Goal: Check status: Check status

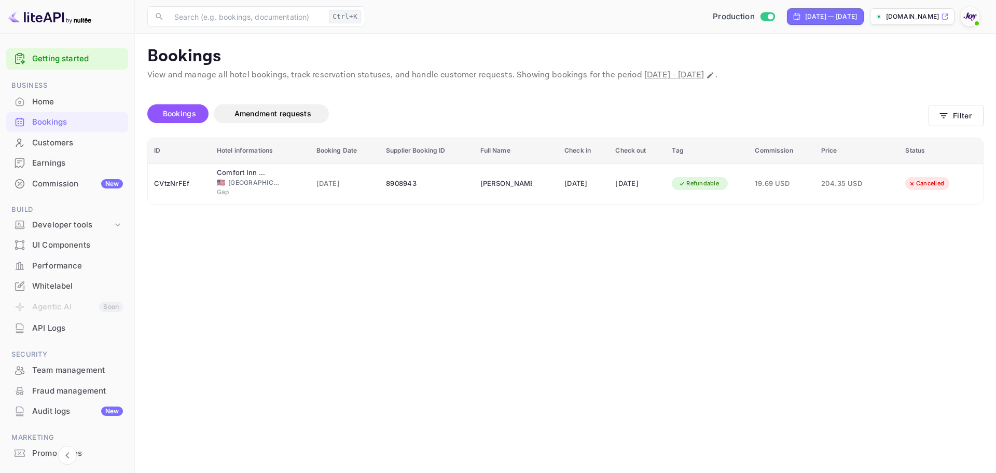
drag, startPoint x: 296, startPoint y: 261, endPoint x: 296, endPoint y: 255, distance: 6.7
click at [296, 255] on main "Bookings View and manage all hotel bookings, track reservation statuses, and ha…" at bounding box center [565, 253] width 861 height 439
click at [90, 124] on div "Bookings" at bounding box center [77, 122] width 91 height 12
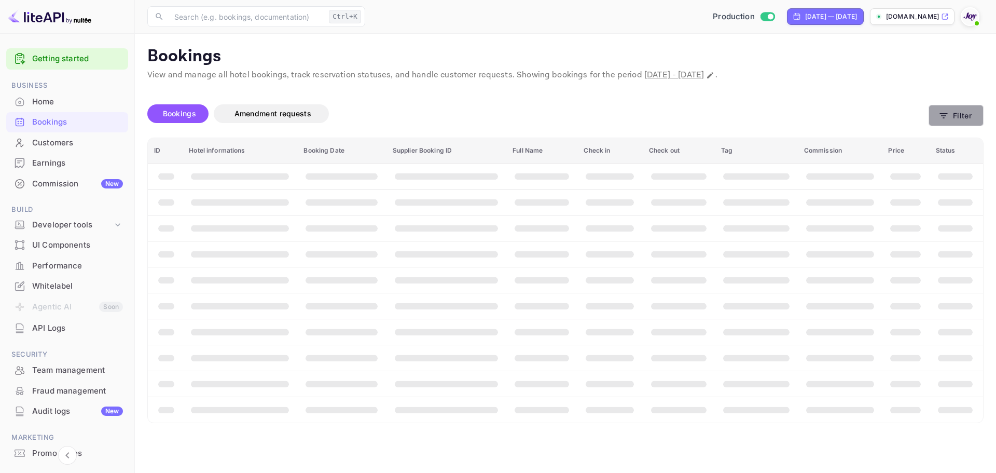
click at [946, 115] on icon "button" at bounding box center [944, 116] width 10 height 10
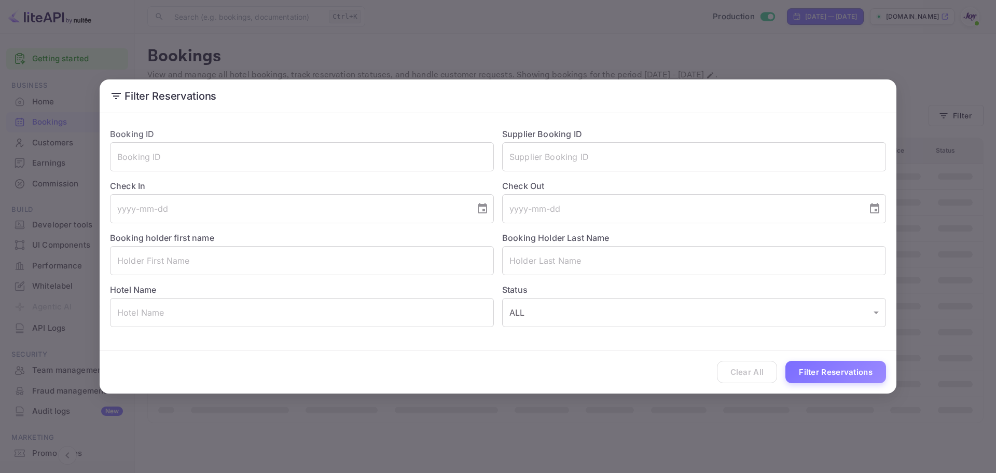
click at [557, 176] on div "Check Out ​" at bounding box center [690, 197] width 392 height 52
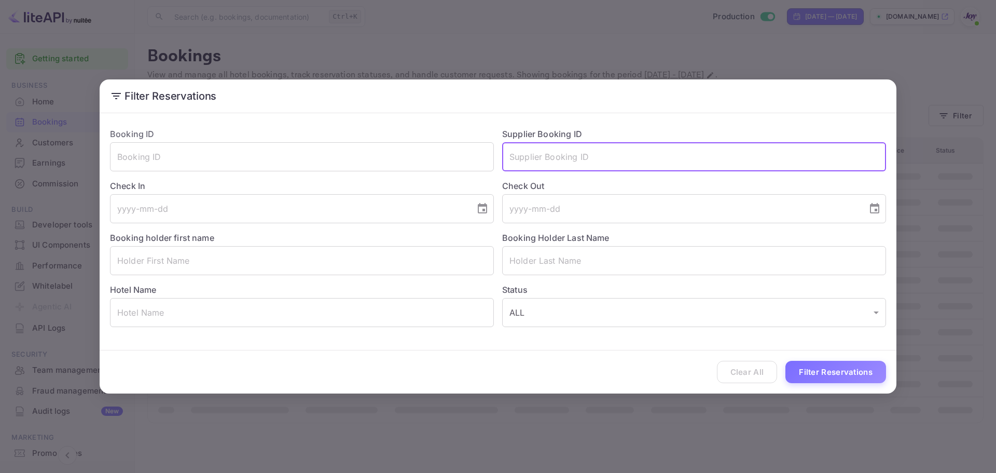
click at [557, 167] on input "text" at bounding box center [694, 156] width 384 height 29
paste input "8672166"
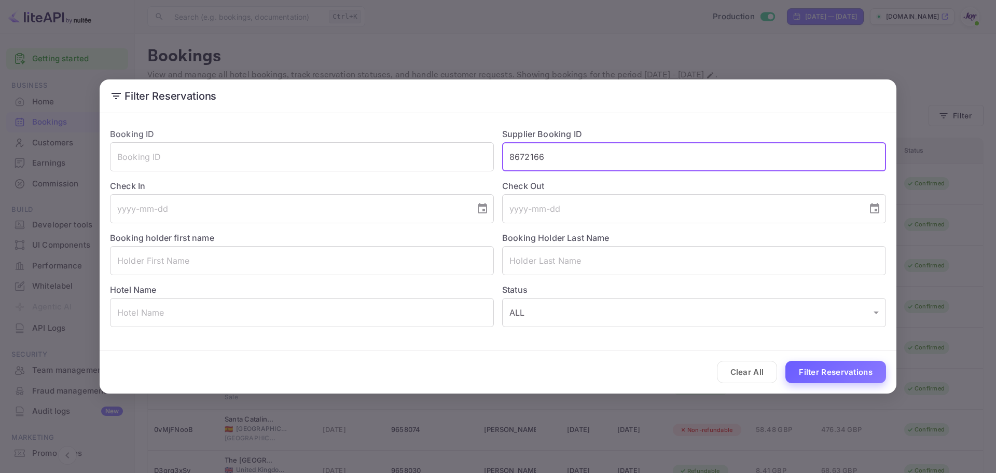
type input "8672166"
click at [817, 369] on button "Filter Reservations" at bounding box center [835, 372] width 101 height 22
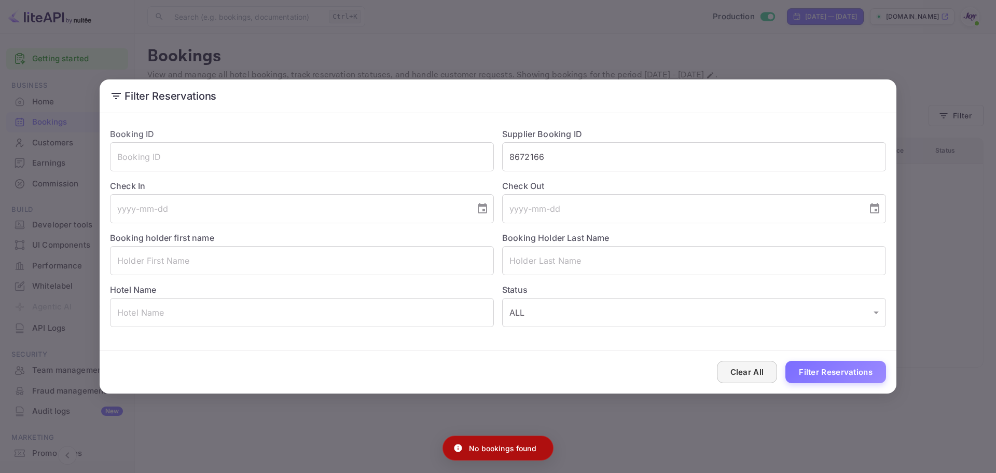
click at [743, 376] on button "Clear All" at bounding box center [747, 372] width 61 height 22
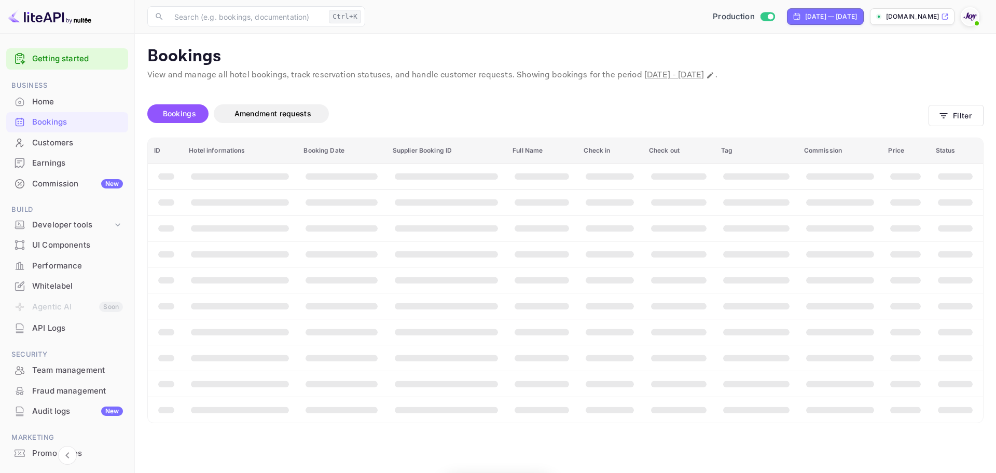
click at [742, 374] on th "booking table" at bounding box center [756, 383] width 83 height 26
click at [64, 121] on div "Bookings" at bounding box center [77, 122] width 91 height 12
click at [103, 125] on div "Bookings" at bounding box center [77, 122] width 91 height 12
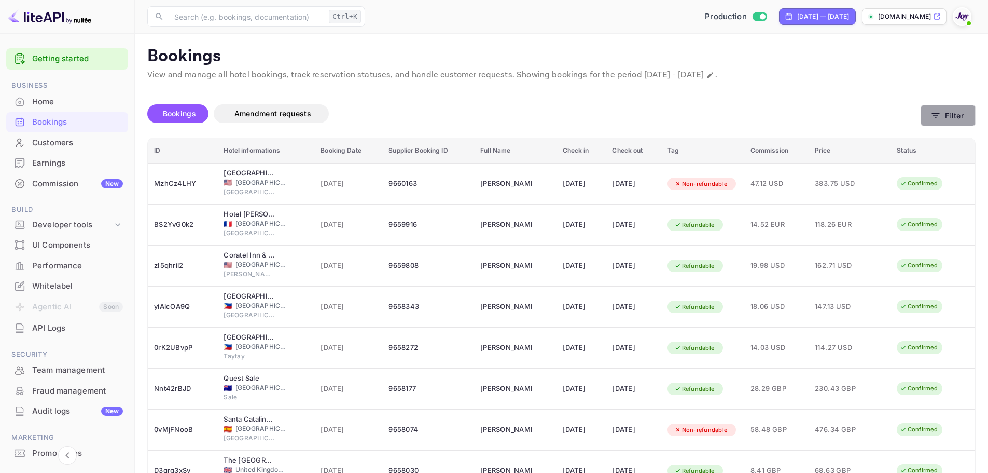
click at [942, 117] on button "Filter" at bounding box center [948, 115] width 55 height 21
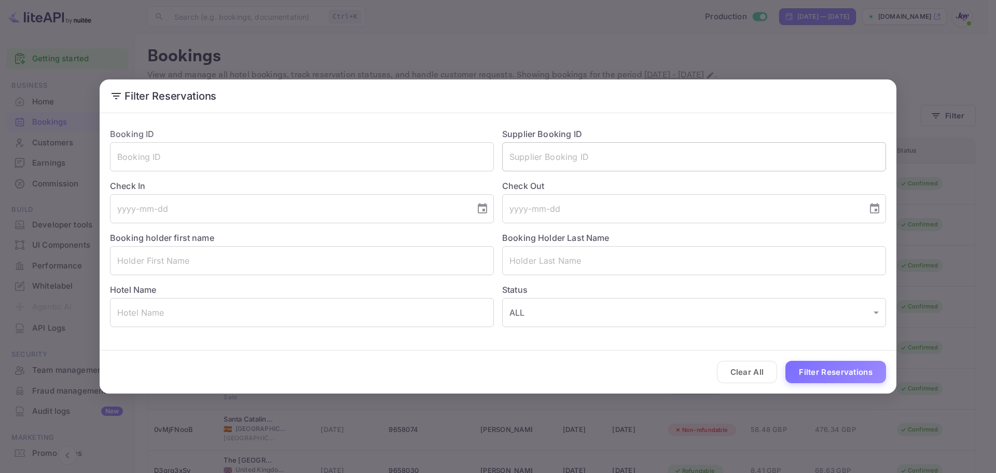
click at [642, 146] on input "text" at bounding box center [694, 156] width 384 height 29
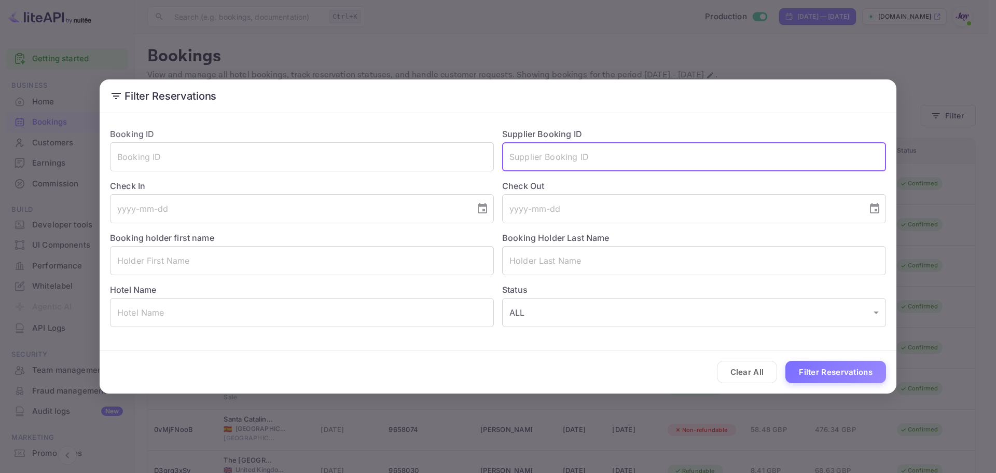
type input "v"
paste input "8672166"
type input "8672166"
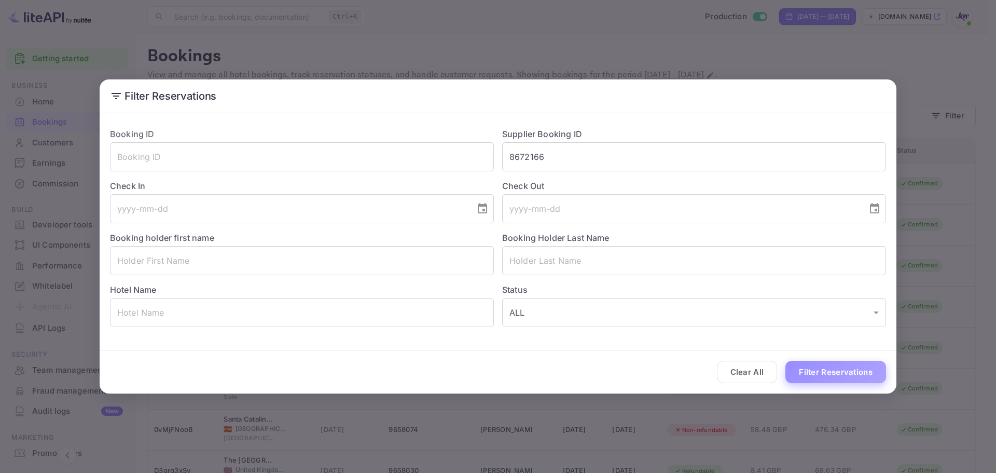
click at [845, 372] on button "Filter Reservations" at bounding box center [835, 372] width 101 height 22
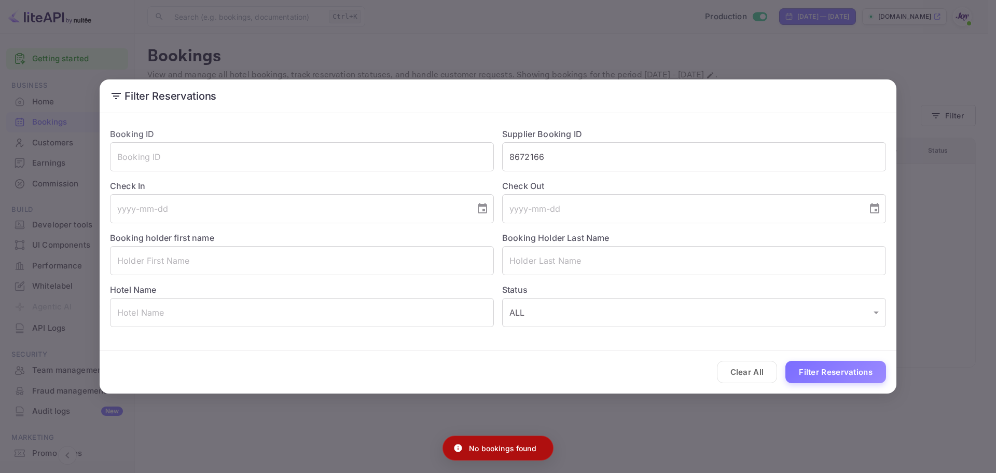
click at [843, 404] on div "Filter Reservations Booking ID ​ Supplier Booking ID 8672166 ​ Check In ​ Check…" at bounding box center [498, 236] width 996 height 473
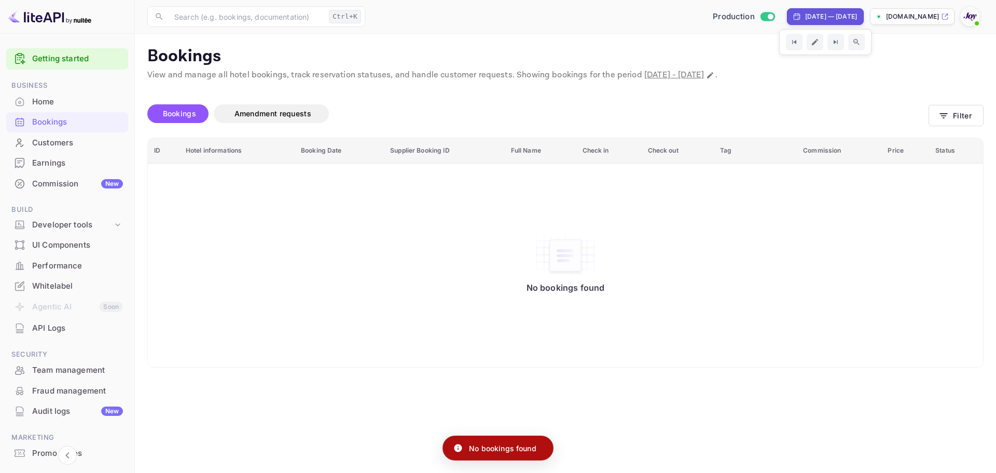
click at [819, 17] on div "[DATE] — [DATE]" at bounding box center [831, 16] width 52 height 9
select select "7"
select select "2025"
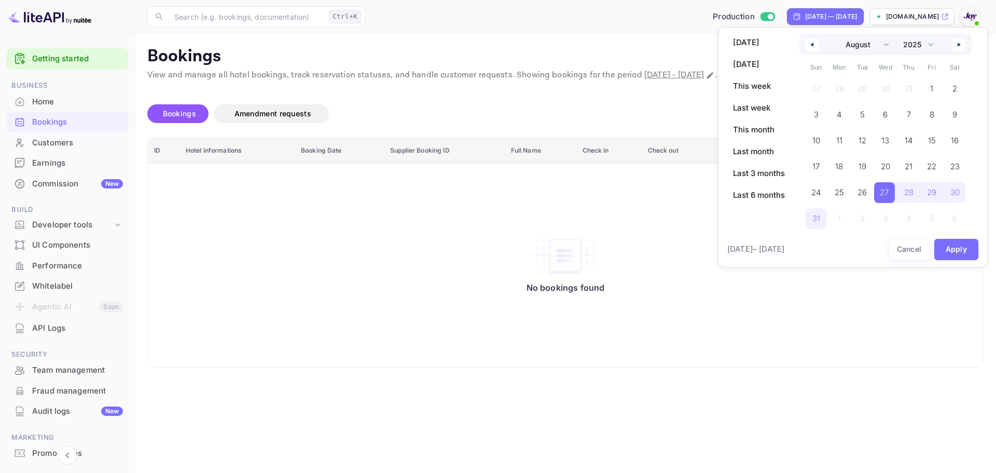
click at [811, 45] on icon "button" at bounding box center [810, 45] width 5 height 4
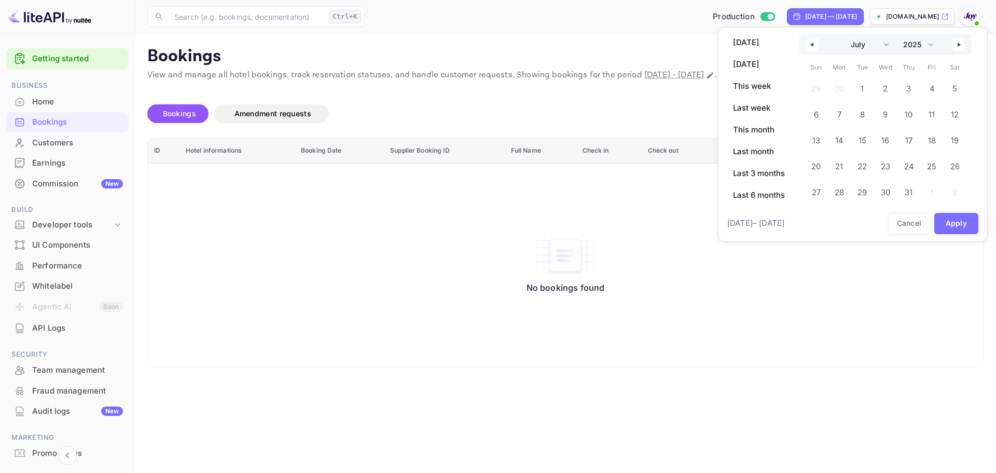
click at [811, 45] on icon "button" at bounding box center [810, 45] width 5 height 4
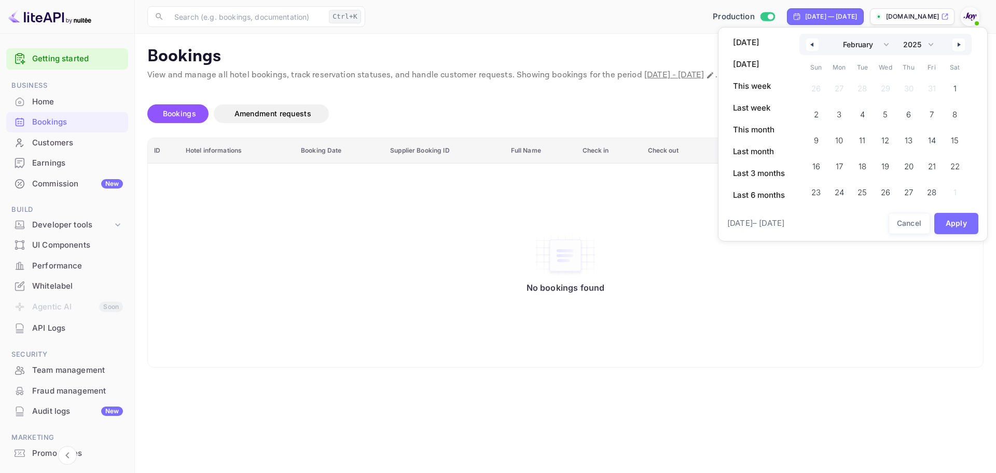
click at [811, 45] on icon "button" at bounding box center [810, 45] width 5 height 4
select select "11"
select select "2024"
click at [880, 48] on select "January February March April May June July August September October November De…" at bounding box center [863, 44] width 59 height 21
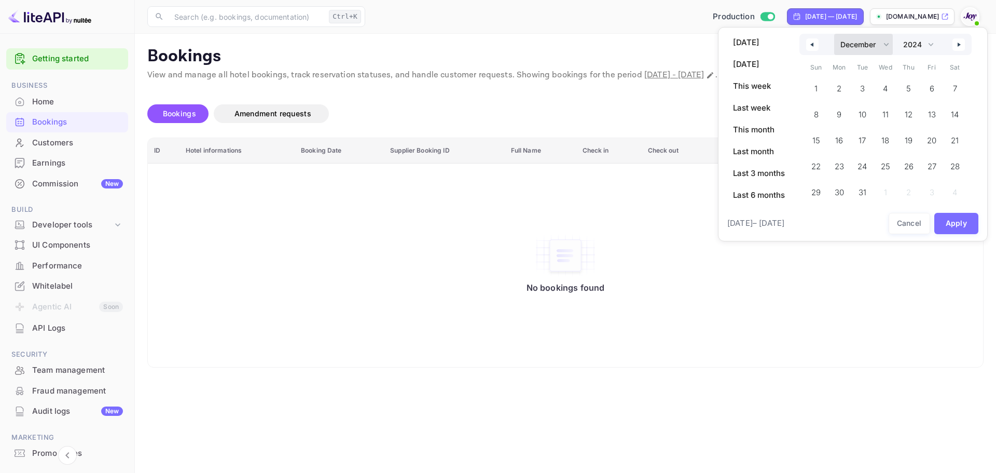
select select "0"
click at [834, 34] on select "January February March April May June July August September October November De…" at bounding box center [863, 44] width 59 height 21
click at [836, 88] on span "1" at bounding box center [839, 88] width 23 height 21
click at [934, 46] on select "2030 2029 2028 2027 2026 2025 2024 2023 2022 2021 2020 2019 2018 2017 2016 2015…" at bounding box center [917, 44] width 39 height 21
select select "2025"
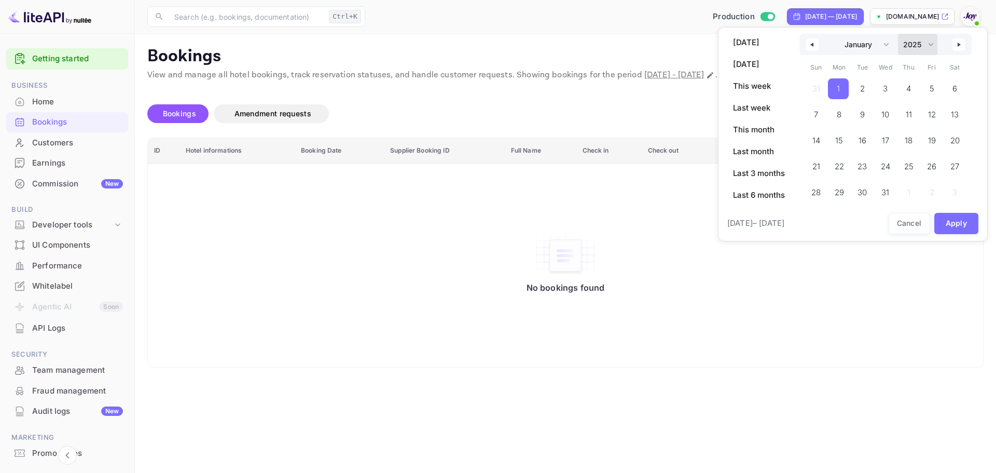
click at [899, 34] on select "2030 2029 2028 2027 2026 2025 2024 2023 2022 2021 2020 2019 2018 2017 2016 2015…" at bounding box center [917, 44] width 39 height 21
click at [885, 44] on select "January February March April May June July August September October November De…" at bounding box center [863, 44] width 59 height 21
click at [882, 46] on select "January February March April May June July August September October November De…" at bounding box center [863, 44] width 59 height 21
select select "11"
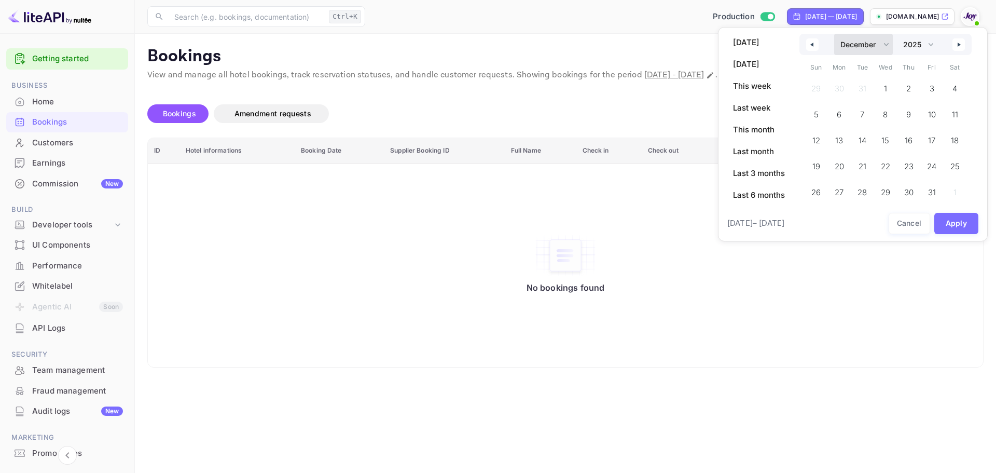
click at [834, 34] on select "January February March April May June July August September October November De…" at bounding box center [863, 44] width 59 height 21
click at [871, 43] on select "January February March April May June July August September October November De…" at bounding box center [863, 44] width 59 height 21
click at [922, 48] on select "2030 2029 2028 2027 2026 2025 2024 2023 2022 2021 2020 2019 2018 2017 2016 2015…" at bounding box center [917, 44] width 39 height 21
select select "2026"
click at [899, 34] on select "2030 2029 2028 2027 2026 2025 2024 2023 2022 2021 2020 2019 2018 2017 2016 2015…" at bounding box center [917, 44] width 39 height 21
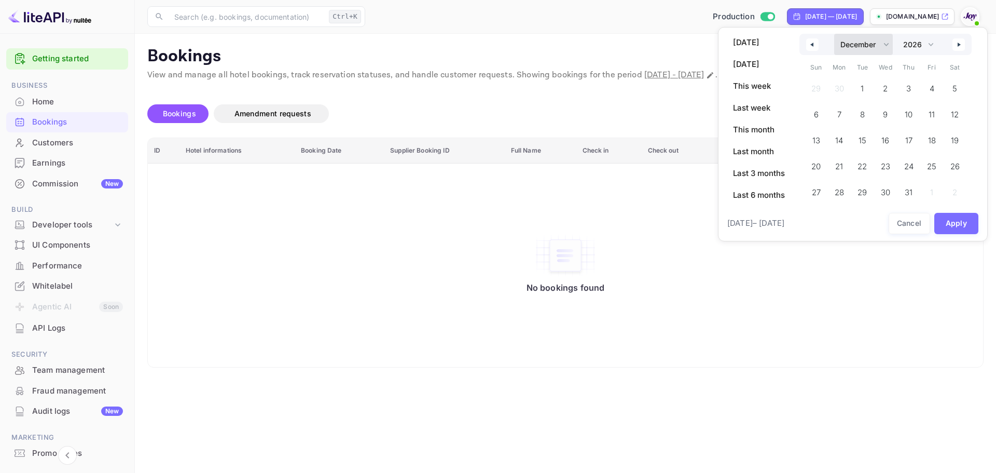
click at [872, 47] on select "January February March April May June July August September October November De…" at bounding box center [863, 44] width 59 height 21
click at [834, 34] on select "January February March April May June July August September October November De…" at bounding box center [863, 44] width 59 height 21
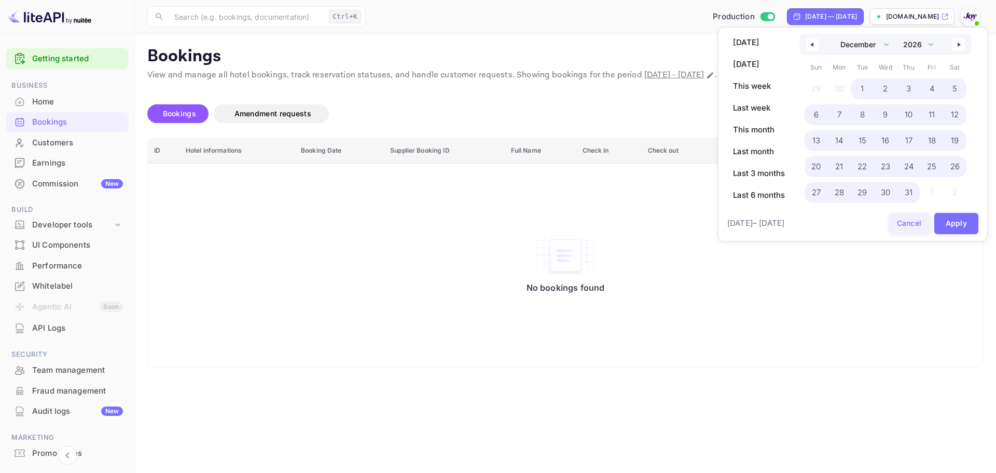
drag, startPoint x: 912, startPoint y: 191, endPoint x: 927, endPoint y: 216, distance: 29.1
click at [911, 191] on span "31" at bounding box center [909, 192] width 8 height 19
select select "0"
select select "2024"
click at [955, 218] on button "Apply" at bounding box center [956, 223] width 45 height 21
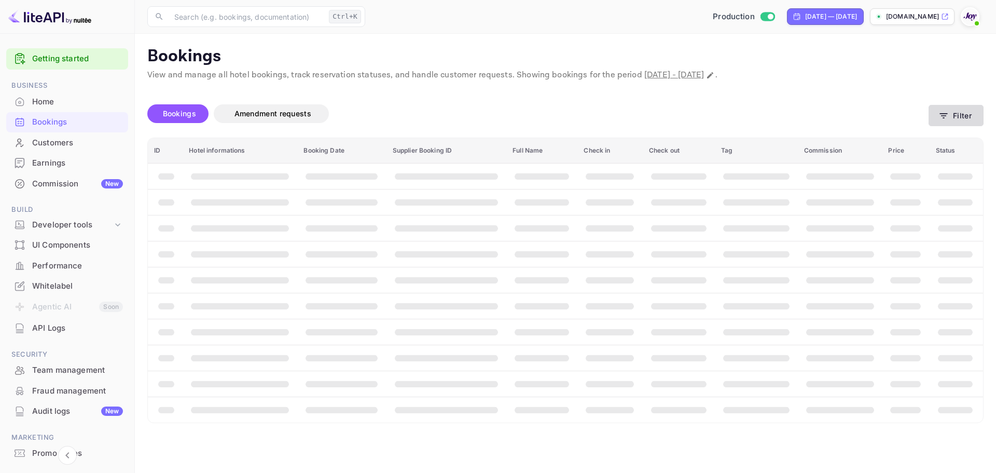
click at [955, 114] on button "Filter" at bounding box center [956, 115] width 55 height 21
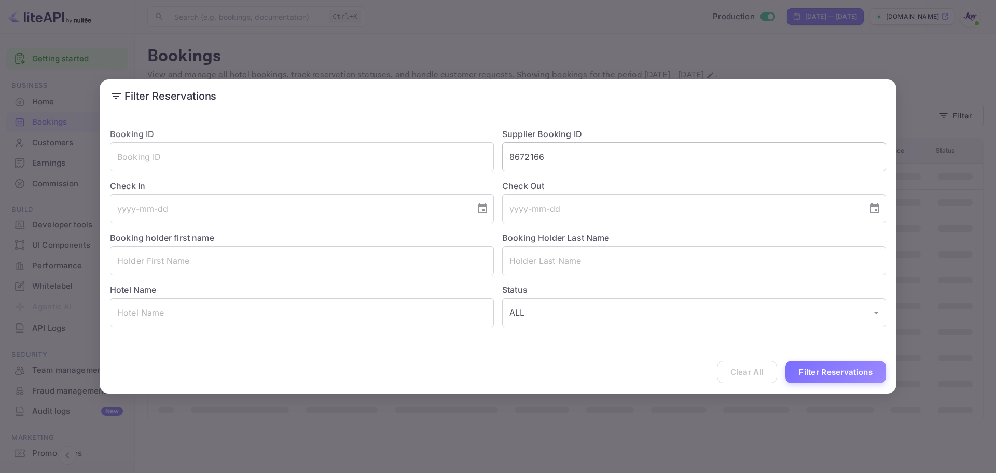
click at [597, 153] on input "8672166" at bounding box center [694, 156] width 384 height 29
click at [858, 365] on button "Filter Reservations" at bounding box center [835, 372] width 101 height 22
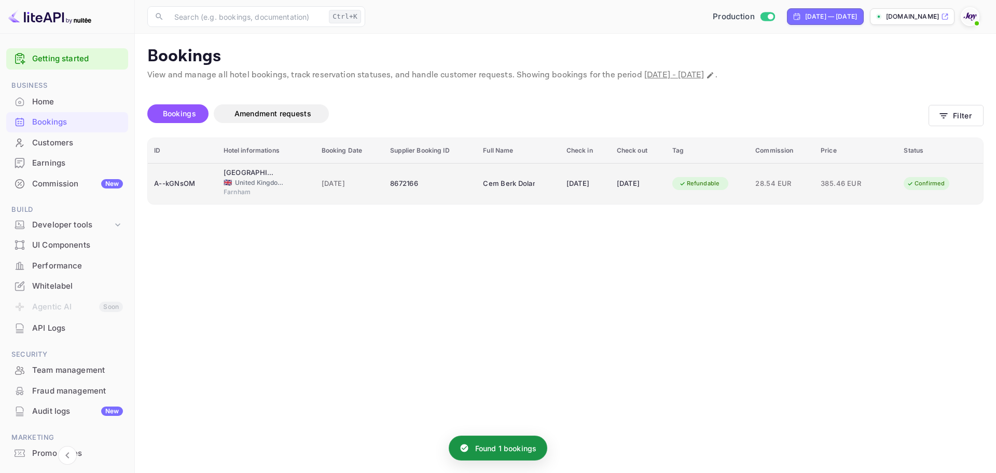
click at [174, 183] on div "A--kGNsOM" at bounding box center [182, 183] width 57 height 17
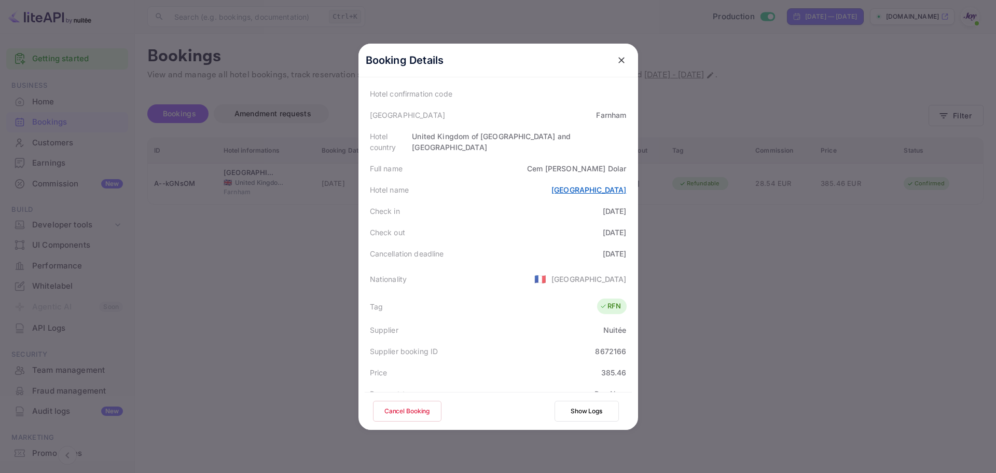
scroll to position [104, 0]
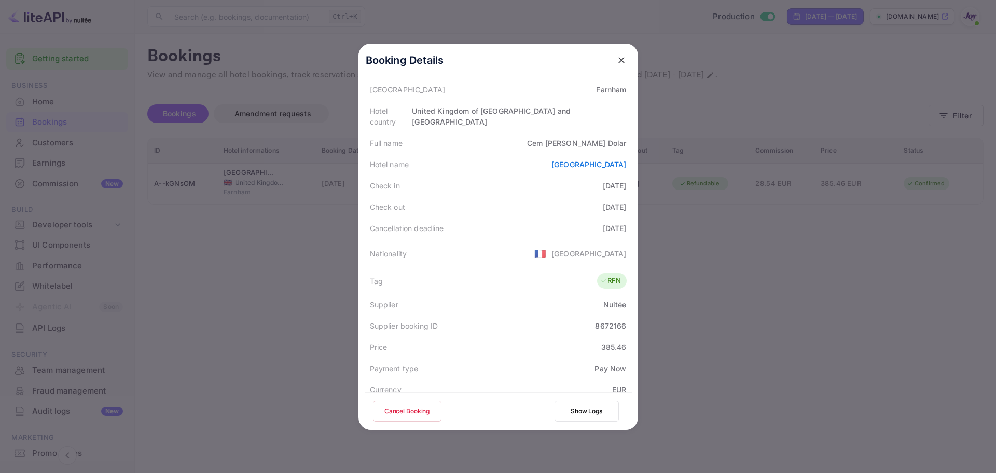
click at [226, 267] on div at bounding box center [498, 236] width 996 height 473
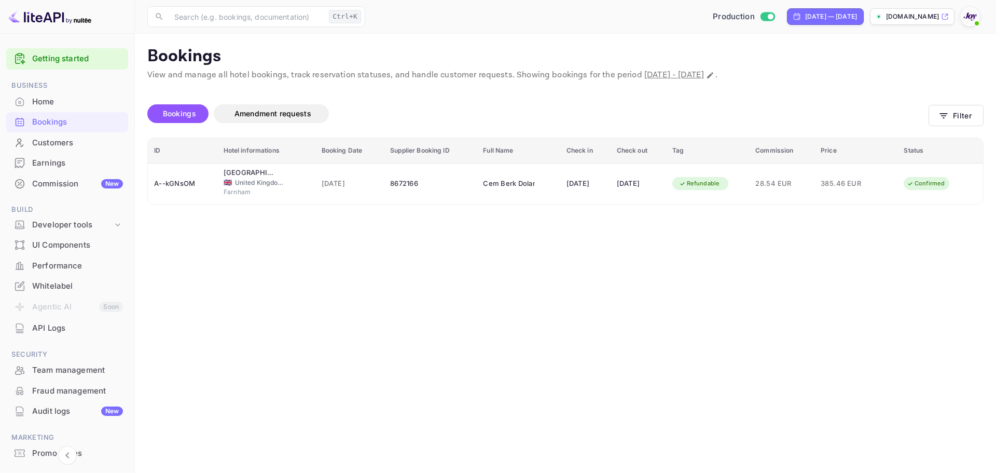
click at [40, 117] on div "Bookings" at bounding box center [77, 122] width 91 height 12
click at [949, 120] on icon "button" at bounding box center [944, 116] width 10 height 10
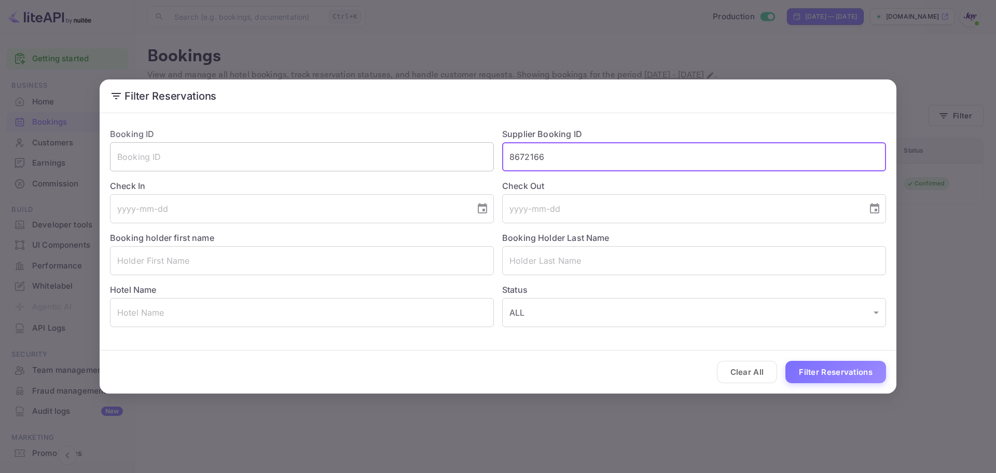
drag, startPoint x: 608, startPoint y: 154, endPoint x: 319, endPoint y: 153, distance: 289.0
click at [320, 153] on div "Booking ID ​ Supplier Booking ID 8672166 ​ Check In ​ Check Out ​ Booking holde…" at bounding box center [494, 223] width 784 height 208
paste input "301107"
type input "8301107"
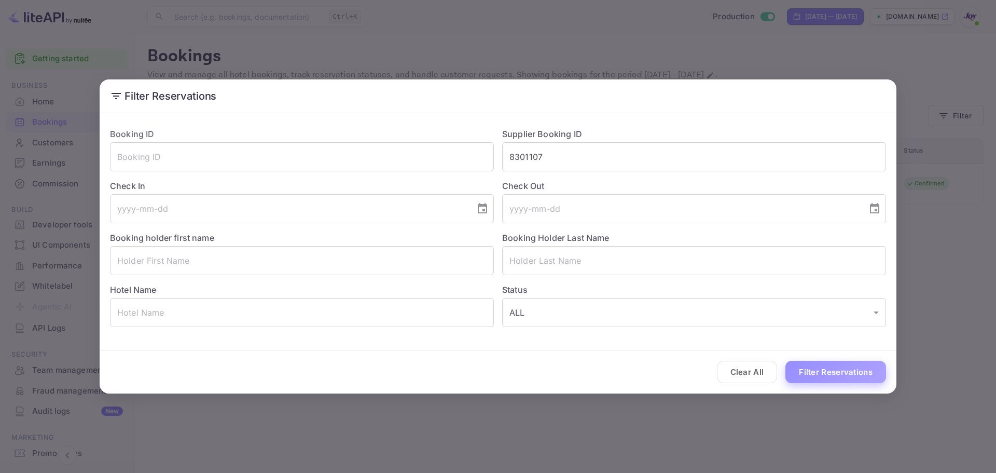
click at [818, 372] on button "Filter Reservations" at bounding box center [835, 372] width 101 height 22
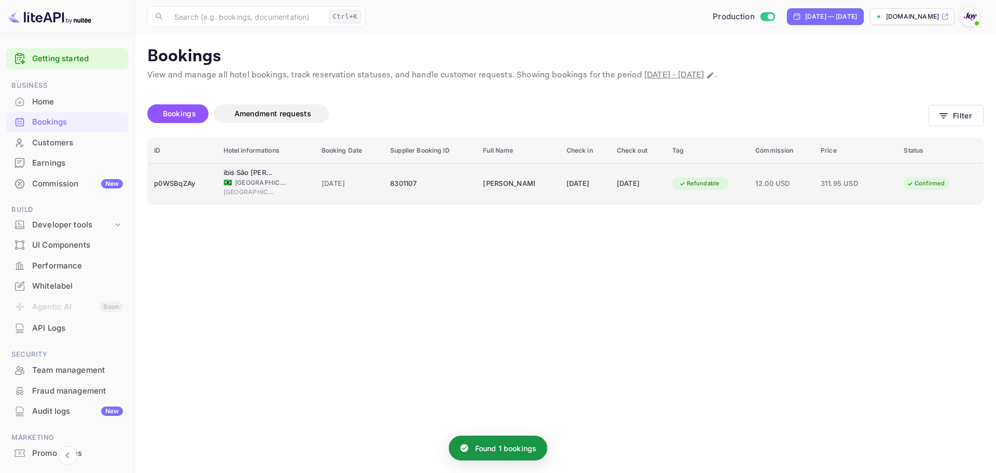
click at [171, 189] on div "p0WSBqZAy" at bounding box center [182, 183] width 57 height 17
